Goal: Download file/media

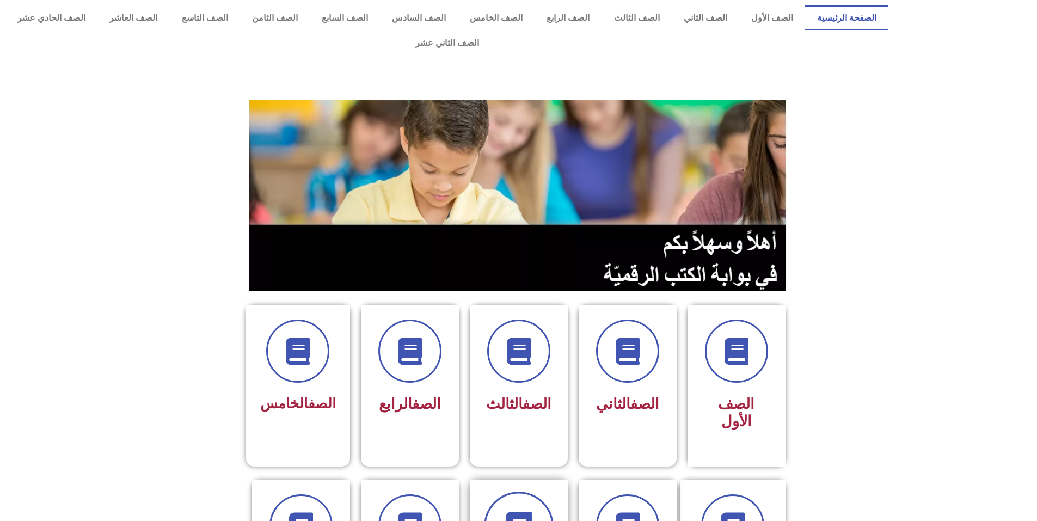
click at [514, 491] on span at bounding box center [519, 526] width 70 height 70
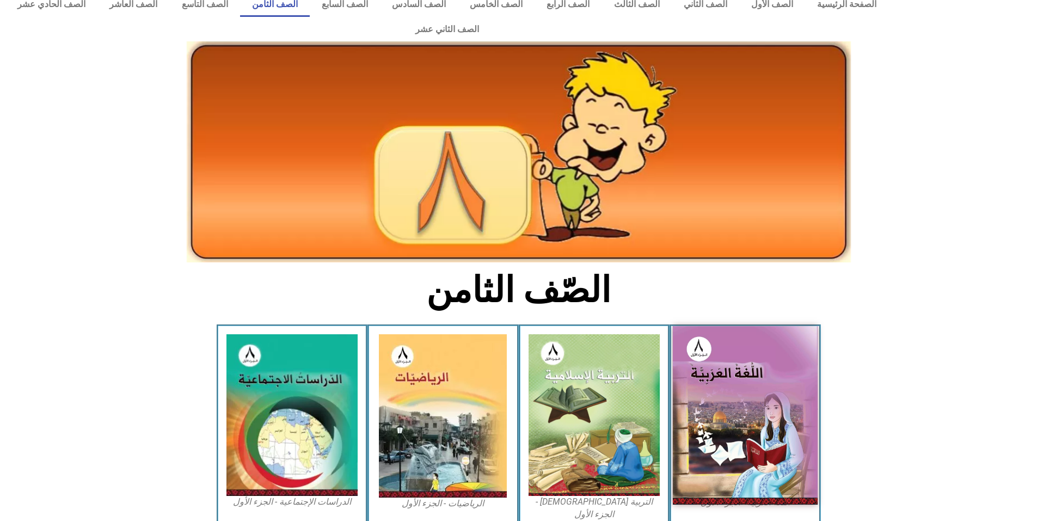
scroll to position [54, 0]
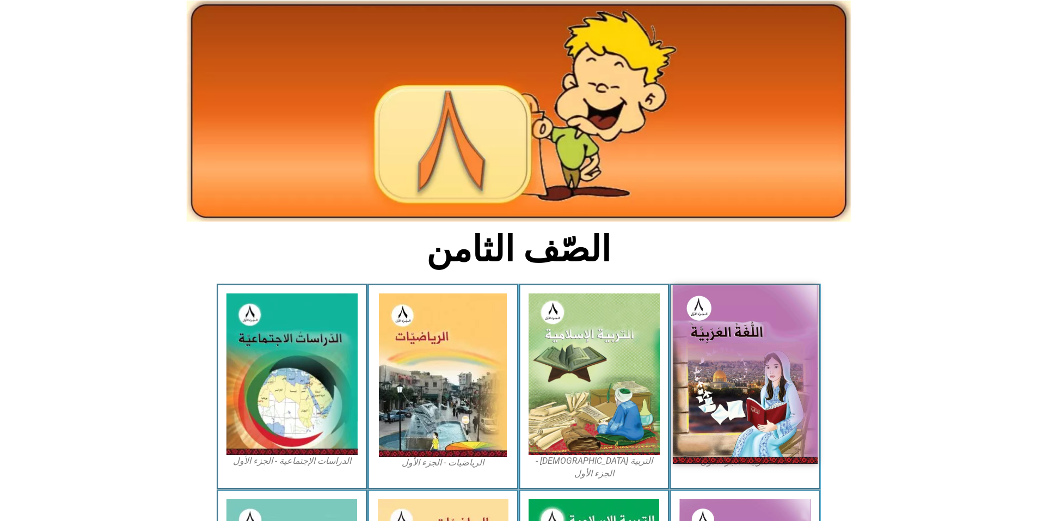
click at [721, 350] on img at bounding box center [745, 374] width 145 height 178
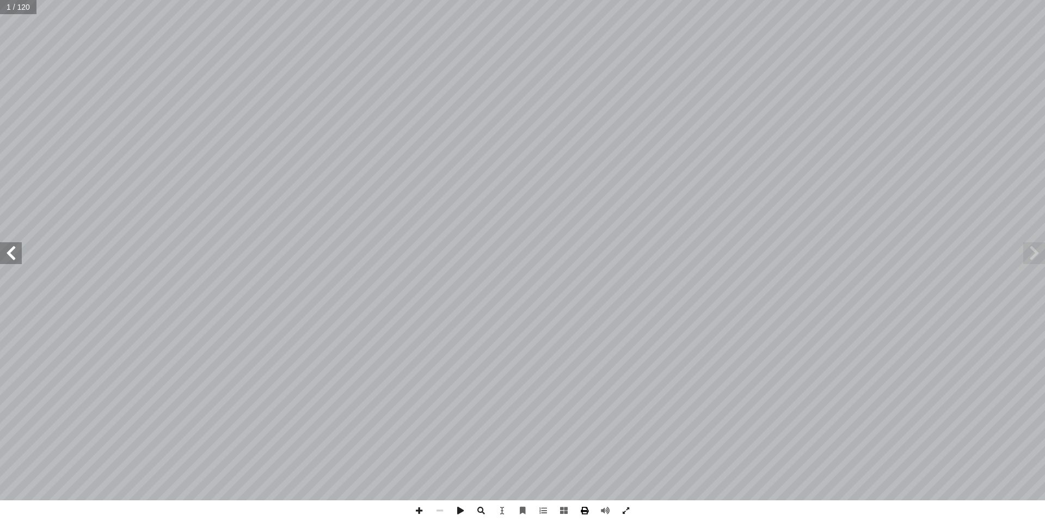
click at [581, 511] on span at bounding box center [584, 510] width 21 height 21
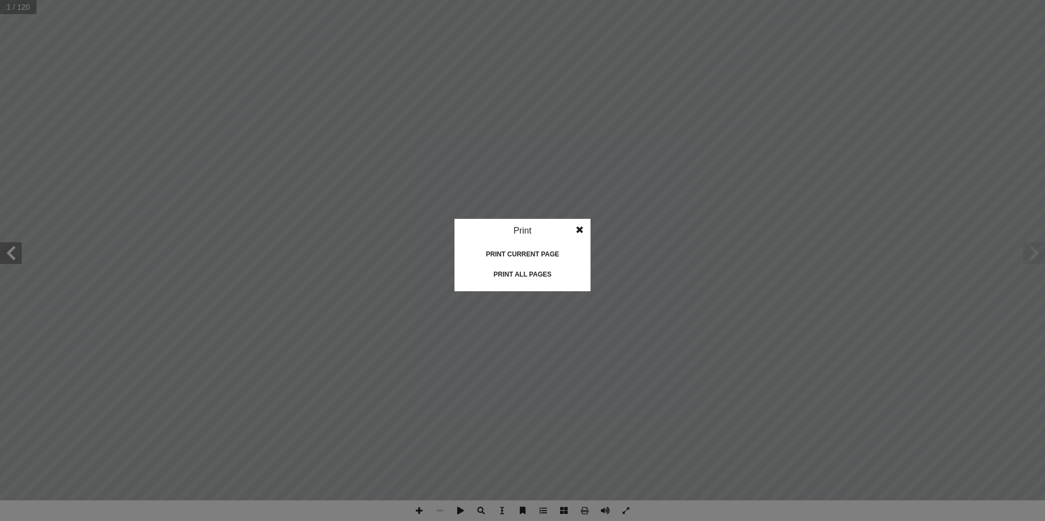
click at [521, 273] on div "Print all pages" at bounding box center [522, 274] width 109 height 17
